Goal: Contribute content

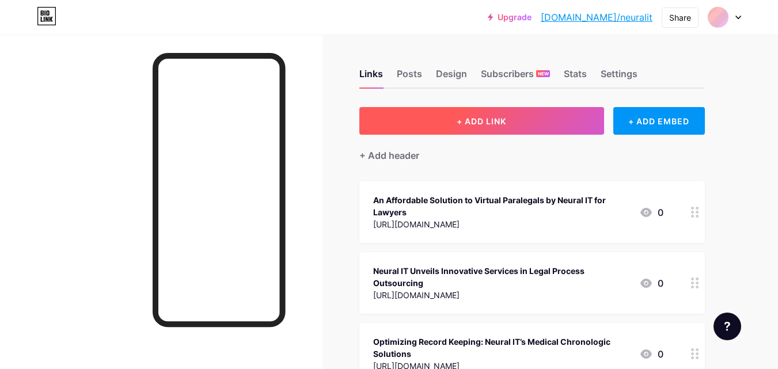
click at [504, 110] on button "+ ADD LINK" at bounding box center [481, 121] width 245 height 28
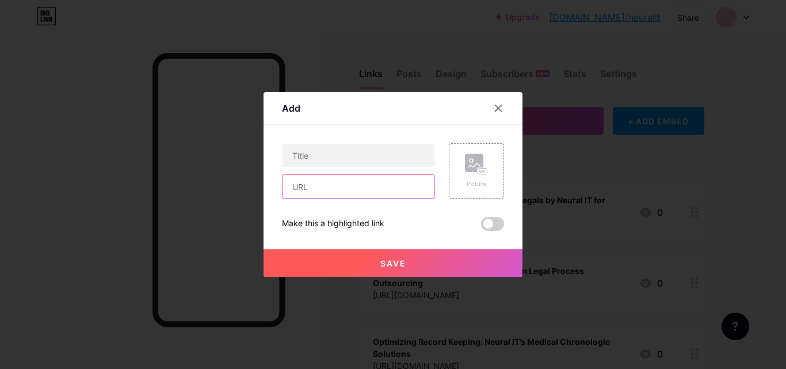
click at [318, 183] on input "text" at bounding box center [359, 186] width 152 height 23
paste input "[URL][DOMAIN_NAME]"
type input "[URL][DOMAIN_NAME]"
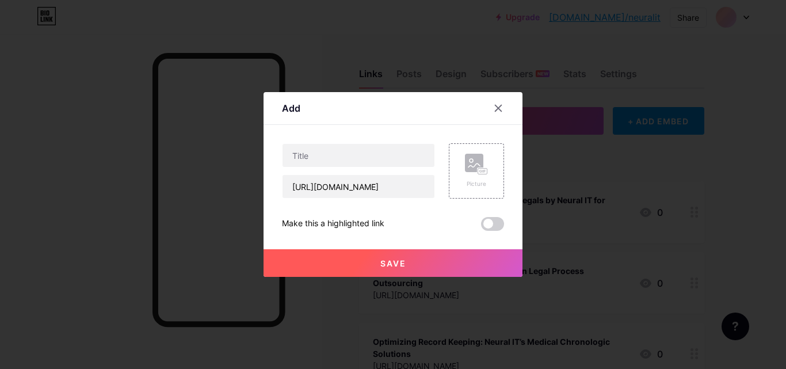
click at [314, 143] on div "Content YouTube Play YouTube video without leaving your page. ADD Vimeo Play Vi…" at bounding box center [393, 178] width 222 height 106
click at [315, 152] on input "text" at bounding box center [359, 155] width 152 height 23
paste input "Optimizing Mass Tort Intake: How Neural IT Streamlines Legal Cases"
type input "Optimizing Mass Tort Intake: How Neural IT Streamlines Legal Cases"
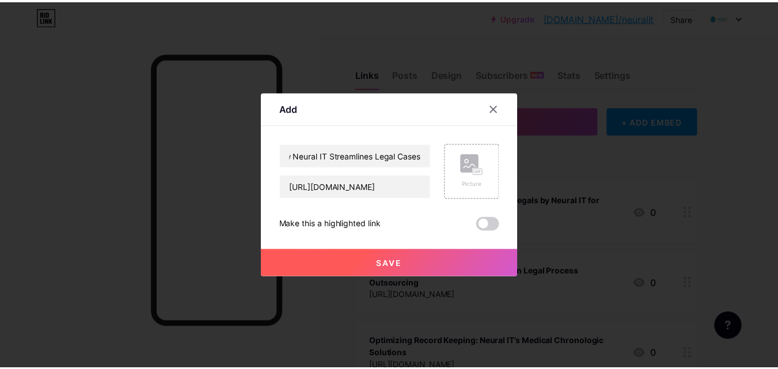
scroll to position [0, 0]
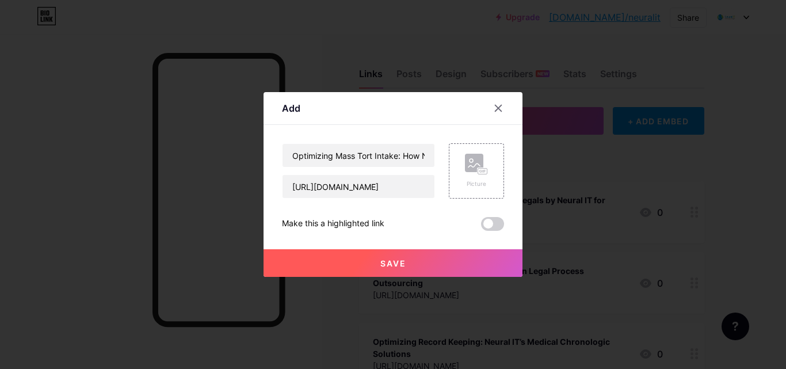
click at [385, 266] on span "Save" at bounding box center [394, 264] width 26 height 10
